Goal: Navigation & Orientation: Find specific page/section

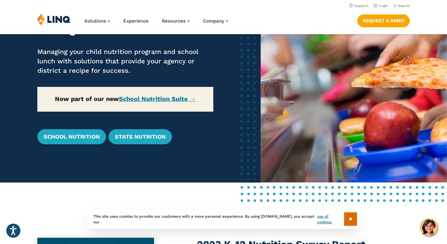
scroll to position [65, 0]
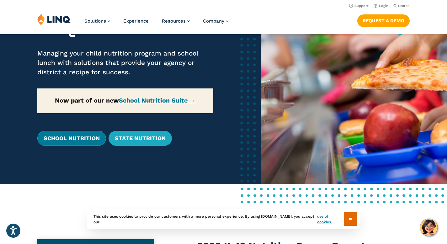
click at [94, 139] on link "School Nutrition" at bounding box center [71, 138] width 69 height 15
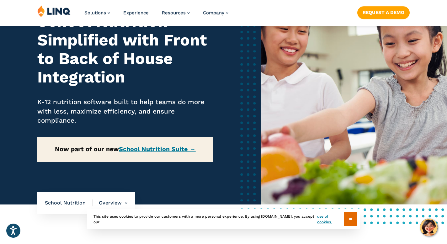
scroll to position [101, 0]
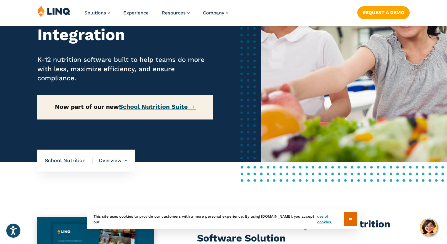
click at [177, 107] on link "School Nutrition Suite →" at bounding box center [157, 106] width 77 height 7
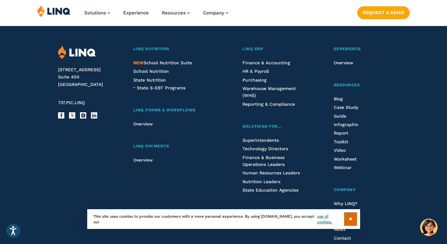
scroll to position [745, 0]
click at [149, 79] on span "State Nutrition" at bounding box center [149, 79] width 33 height 5
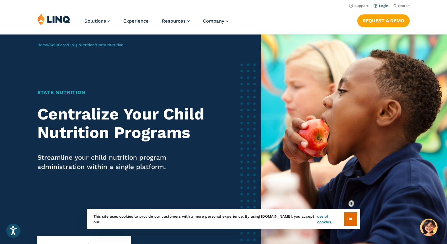
click at [385, 5] on link "Login" at bounding box center [381, 6] width 15 height 4
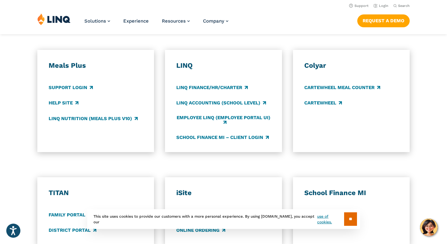
scroll to position [346, 0]
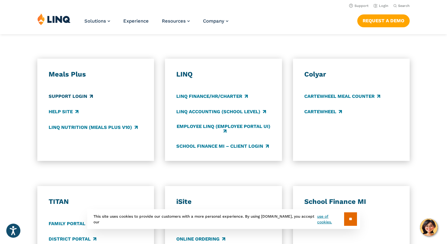
click at [78, 93] on link "Support Login" at bounding box center [71, 96] width 44 height 7
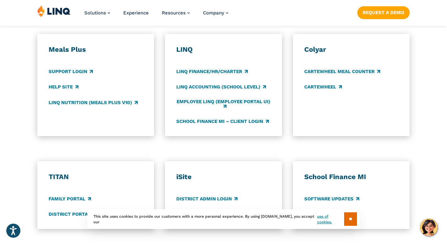
scroll to position [393, 0]
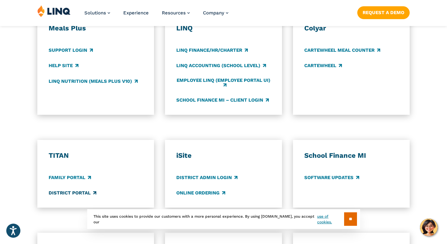
click at [71, 190] on link "District Portal" at bounding box center [73, 193] width 48 height 7
click at [84, 47] on link "Support Login" at bounding box center [71, 50] width 44 height 7
